Goal: Communication & Community: Answer question/provide support

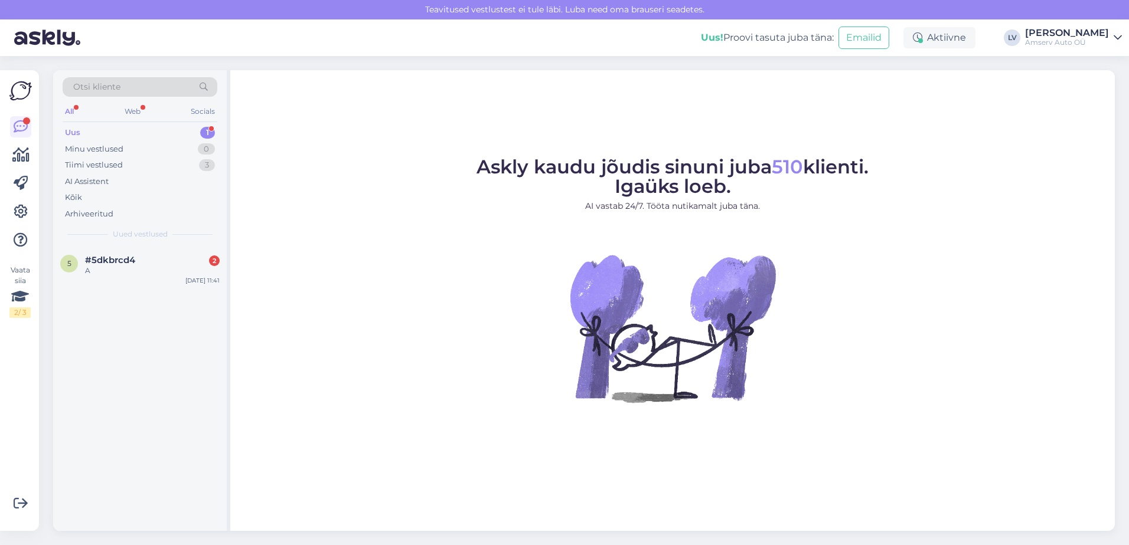
click at [181, 134] on div "Uus 1" at bounding box center [140, 133] width 155 height 17
click at [159, 260] on div "#5dkbrcd4 2" at bounding box center [152, 260] width 135 height 11
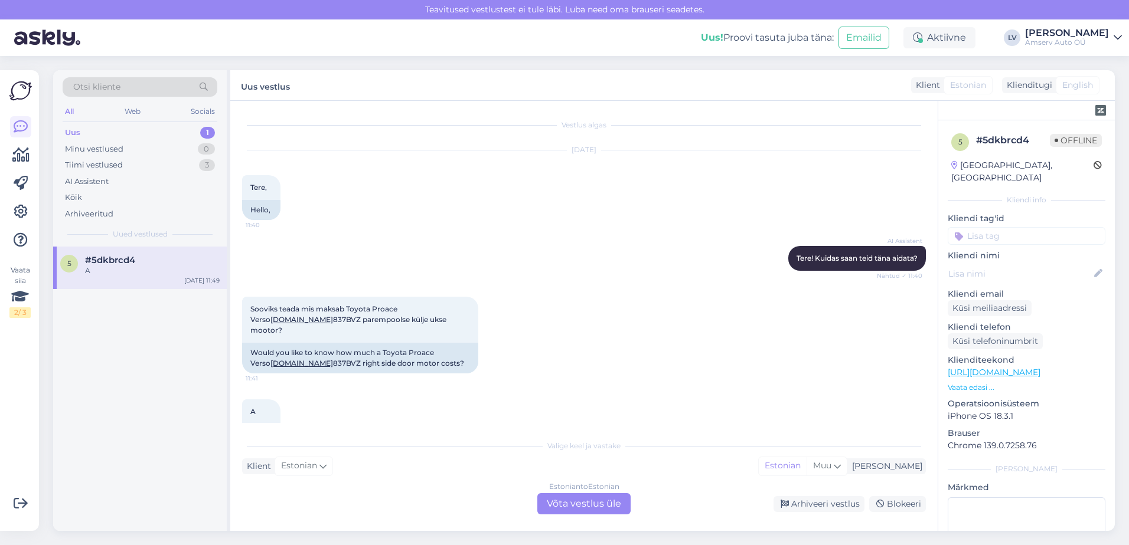
scroll to position [24, 0]
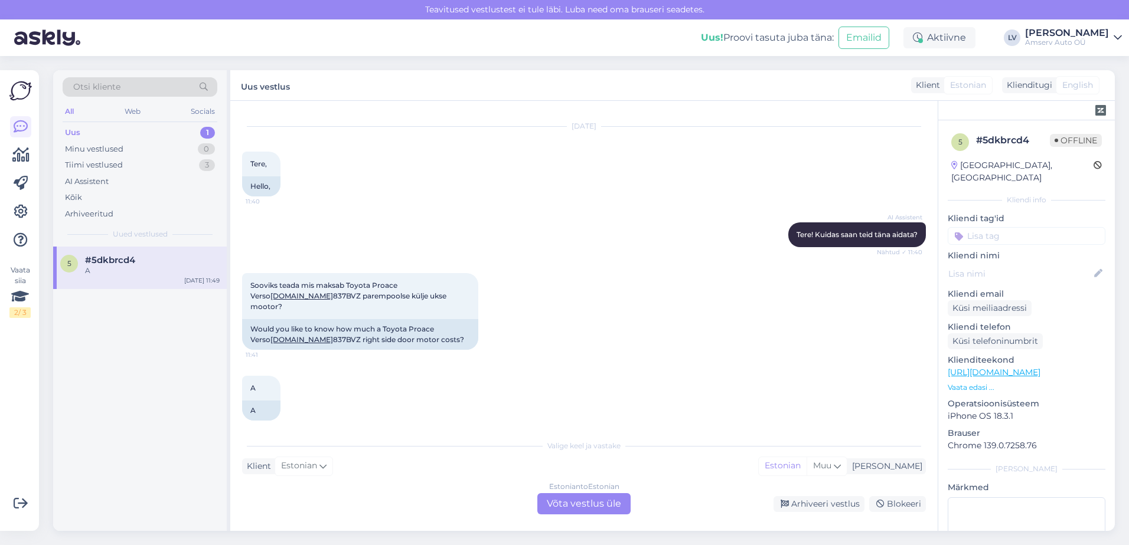
click at [353, 473] on div "Klient Estonian Mina Estonian Muu" at bounding box center [584, 467] width 684 height 16
click at [584, 503] on div "Estonian to Estonian Võta vestlus üle" at bounding box center [583, 503] width 93 height 21
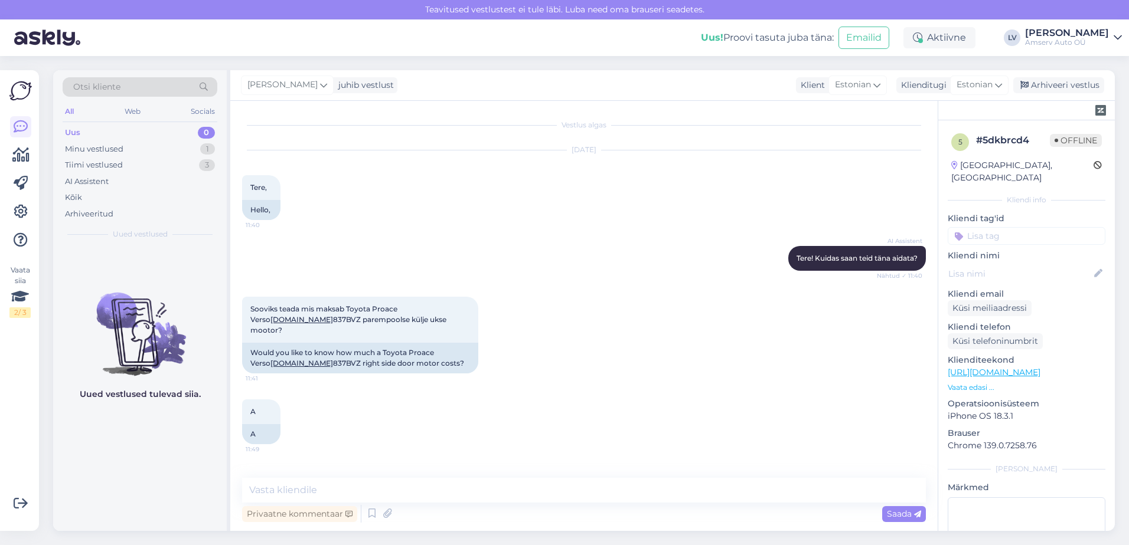
click at [522, 470] on div "Vestlus algas [DATE] Tere, 11:40 Hello, AI Assistent Tere! Kuidas saan teid [PE…" at bounding box center [583, 316] width 707 height 430
click at [484, 480] on textarea at bounding box center [584, 490] width 684 height 25
type textarea "tere"
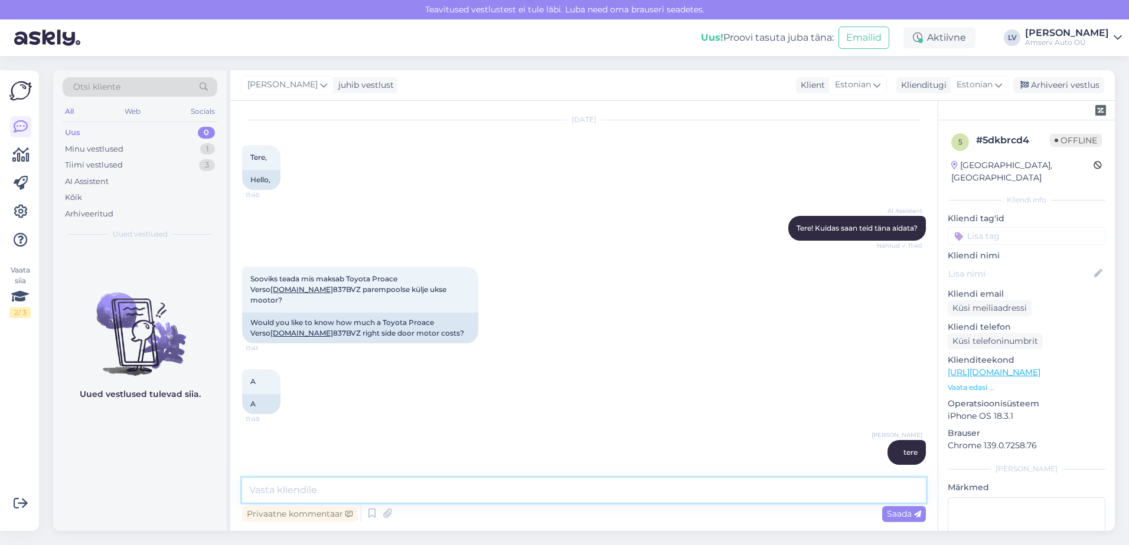
click at [451, 488] on textarea at bounding box center [584, 490] width 684 height 25
type textarea "K"
type textarea "Hinnapakkumiseks palume saata oma soov meie e-posti aadressile"
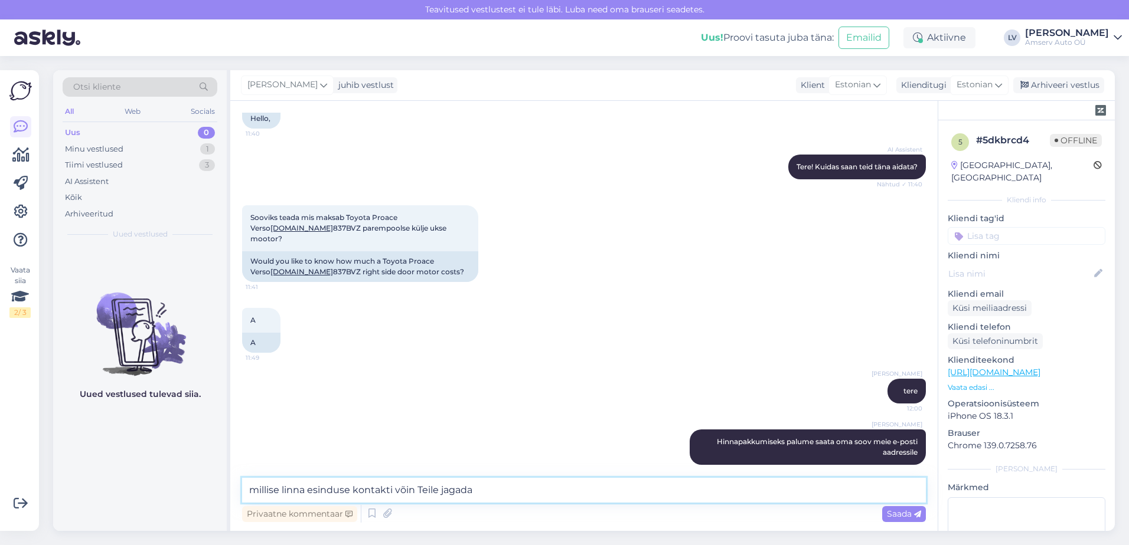
type textarea "millise linna esinduse kontakti võin Teile jagada?"
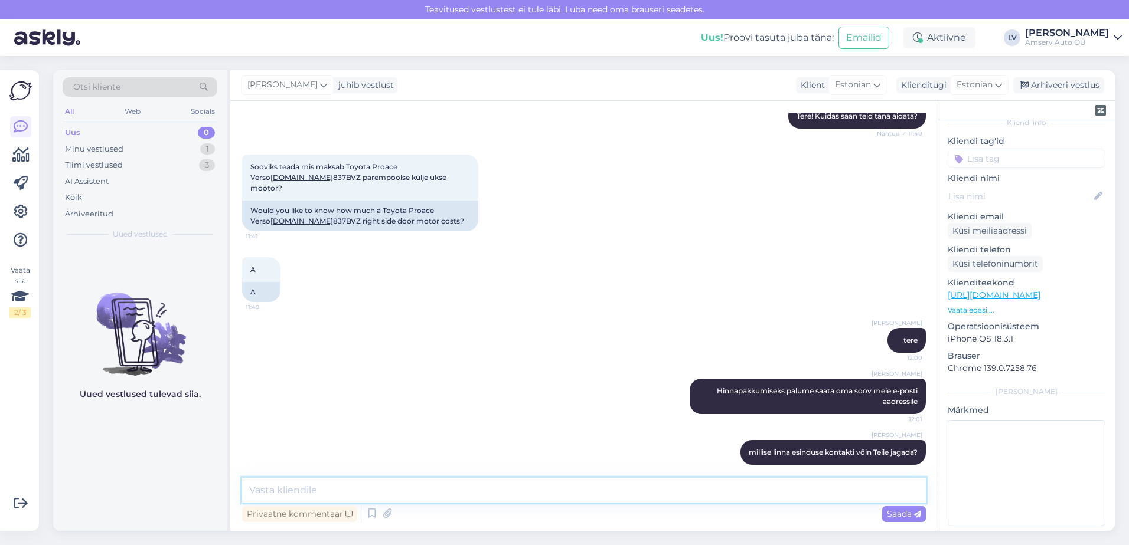
scroll to position [78, 0]
